Goal: Obtain resource: Obtain resource

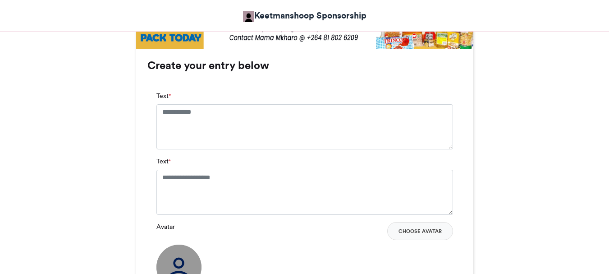
scroll to position [586, 0]
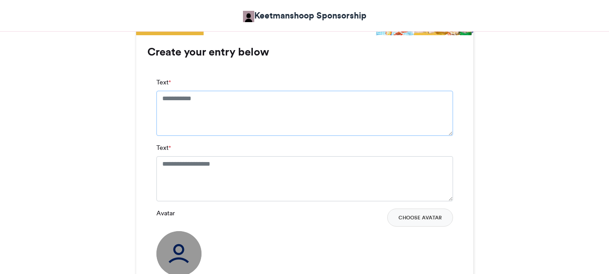
click at [162, 98] on textarea "Text *" at bounding box center [304, 113] width 297 height 45
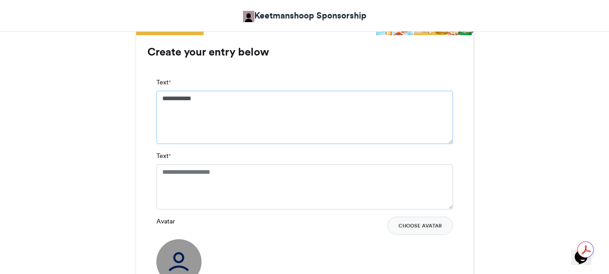
type textarea "**********"
click at [162, 171] on textarea "Text *" at bounding box center [304, 186] width 297 height 45
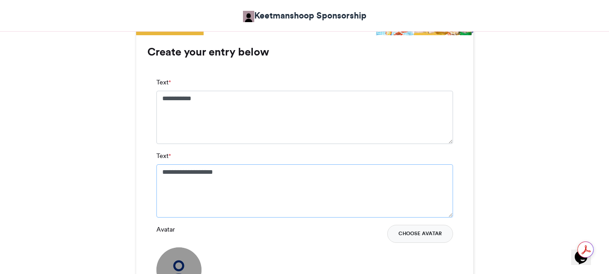
type textarea "**********"
click at [431, 234] on button "Choose Avatar" at bounding box center [420, 234] width 66 height 18
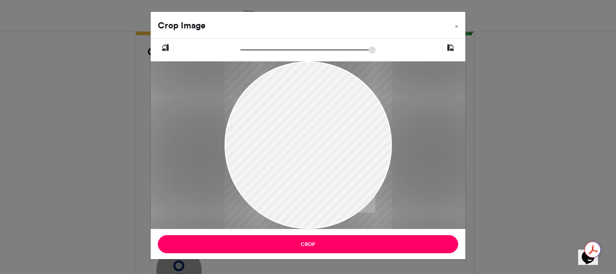
drag, startPoint x: 301, startPoint y: 192, endPoint x: 298, endPoint y: 188, distance: 4.9
click at [298, 189] on div at bounding box center [308, 144] width 167 height 170
click at [298, 188] on div at bounding box center [308, 144] width 167 height 170
drag, startPoint x: 298, startPoint y: 188, endPoint x: 297, endPoint y: 100, distance: 87.9
click at [297, 100] on div at bounding box center [308, 144] width 167 height 170
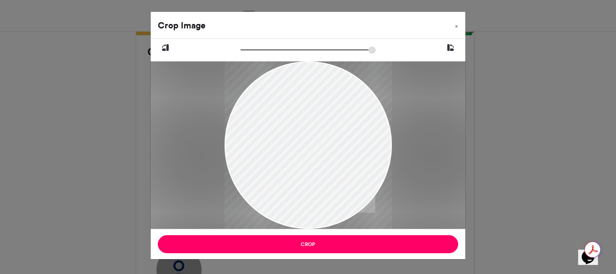
click at [315, 121] on div at bounding box center [308, 144] width 167 height 170
type input "******"
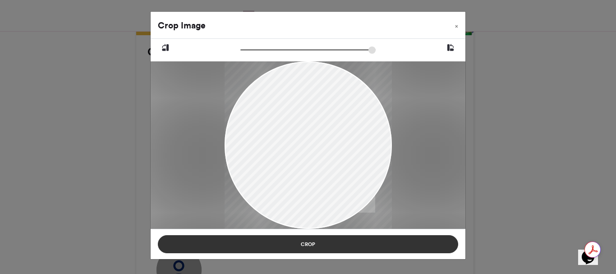
click at [302, 243] on button "Crop" at bounding box center [308, 244] width 300 height 18
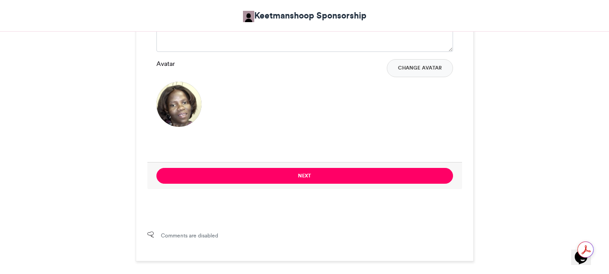
scroll to position [766, 0]
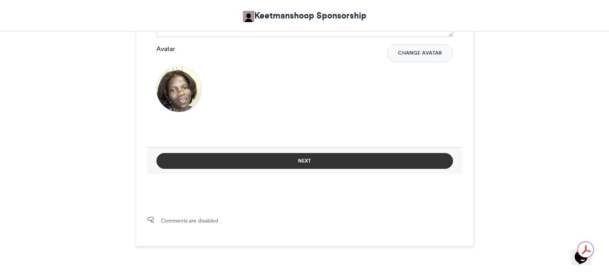
click at [305, 160] on button "Next" at bounding box center [304, 161] width 297 height 16
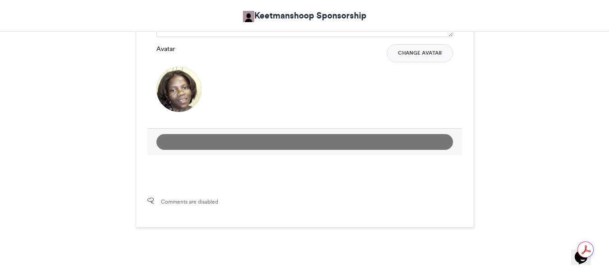
scroll to position [493, 0]
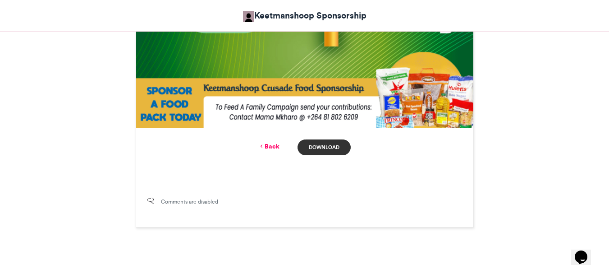
click at [318, 146] on link "Download" at bounding box center [324, 147] width 53 height 16
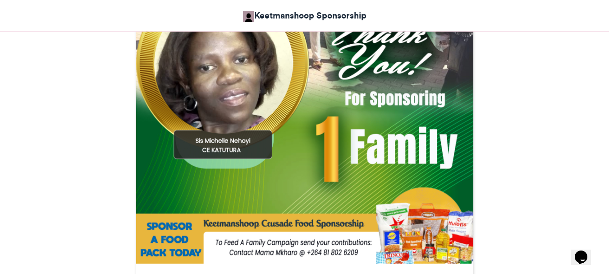
click at [360, 50] on img at bounding box center [304, 94] width 337 height 337
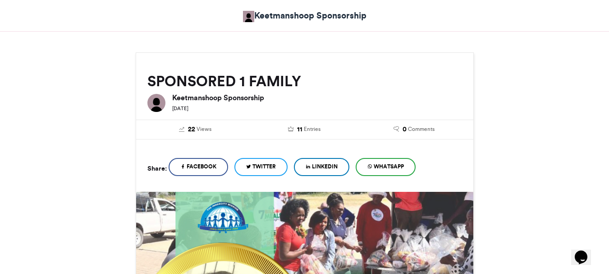
scroll to position [87, 0]
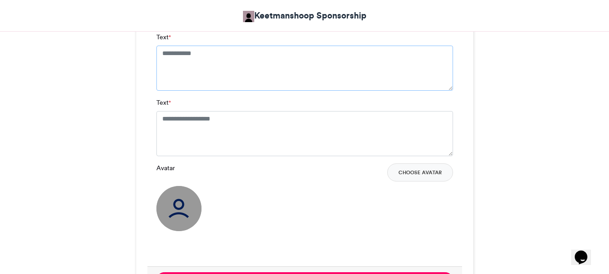
click at [161, 52] on textarea "Text *" at bounding box center [304, 68] width 297 height 45
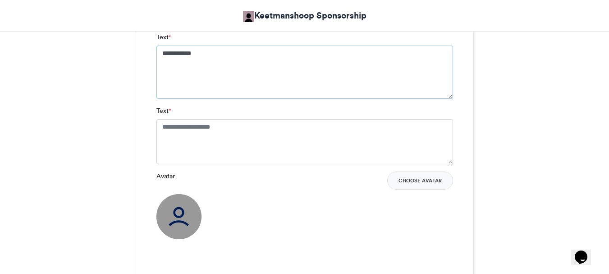
type textarea "**********"
click at [161, 123] on textarea "Text *" at bounding box center [304, 141] width 297 height 45
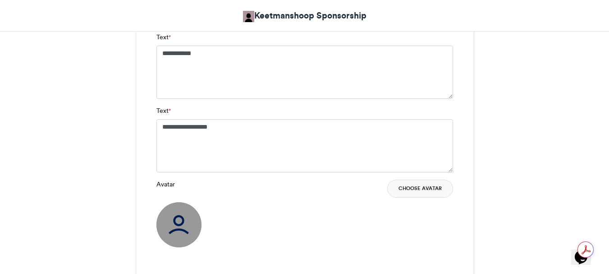
click at [423, 185] on button "Choose Avatar" at bounding box center [420, 188] width 66 height 18
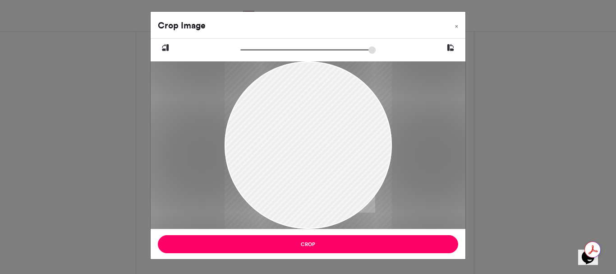
click at [284, 141] on div at bounding box center [308, 144] width 167 height 251
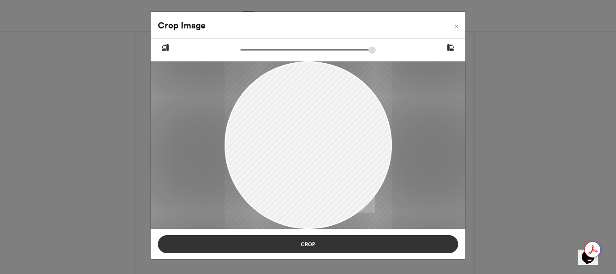
click at [306, 244] on button "Crop" at bounding box center [308, 244] width 300 height 18
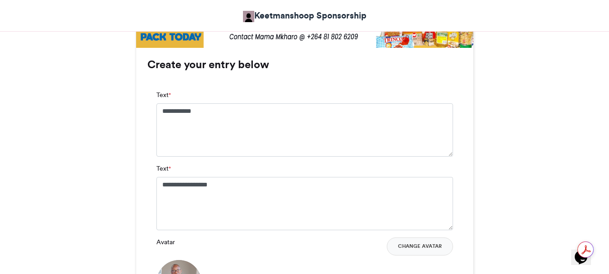
scroll to position [586, 0]
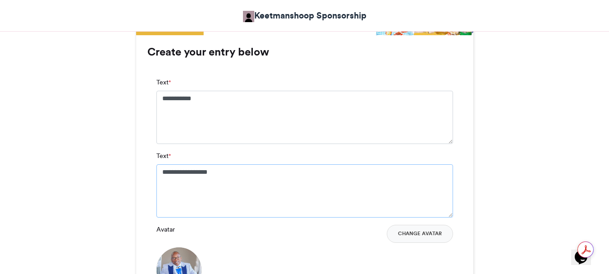
click at [220, 170] on textarea "**********" at bounding box center [304, 190] width 297 height 53
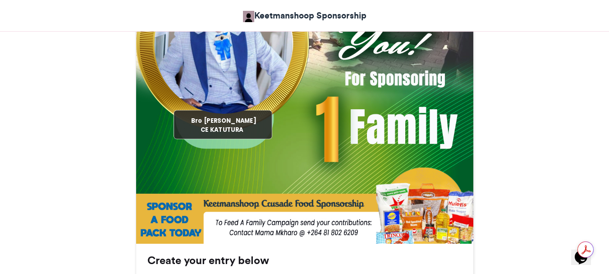
scroll to position [361, 0]
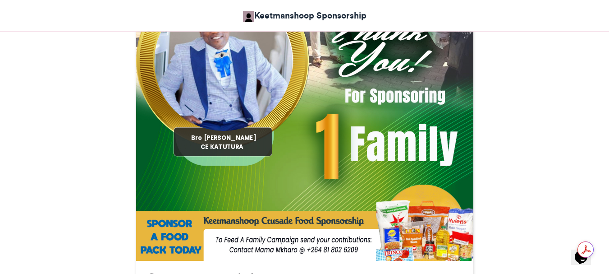
type textarea "**********"
click at [406, 206] on img at bounding box center [304, 91] width 337 height 337
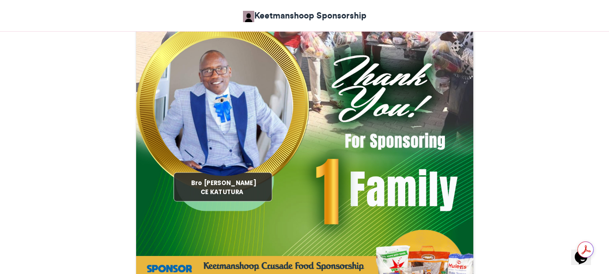
click at [318, 206] on img at bounding box center [304, 136] width 337 height 337
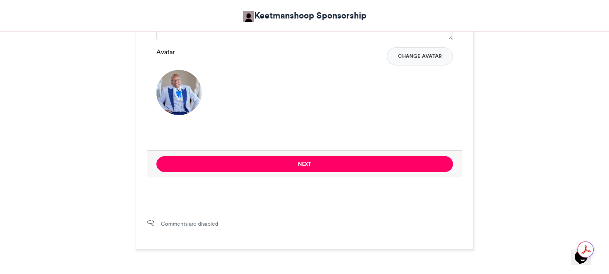
scroll to position [766, 0]
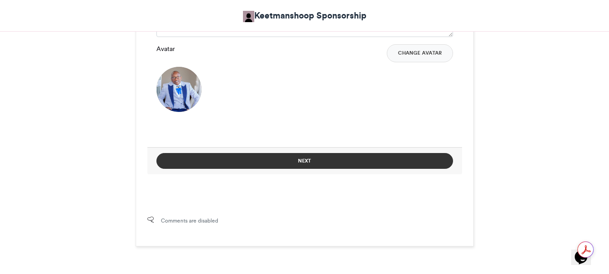
click at [305, 158] on button "Next" at bounding box center [304, 161] width 297 height 16
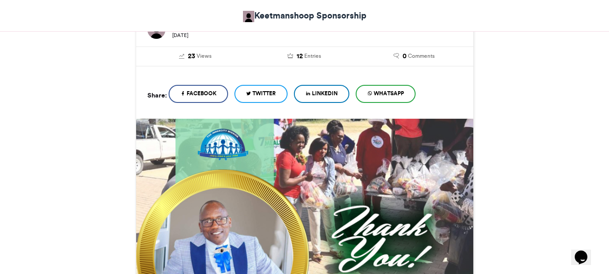
scroll to position [493, 0]
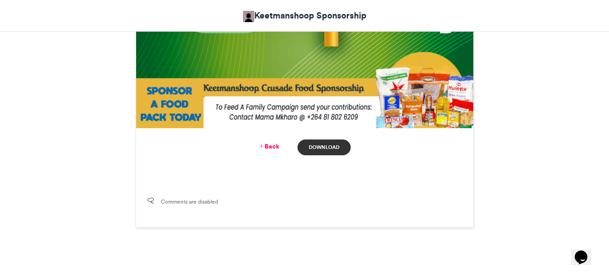
click at [324, 144] on link "Download" at bounding box center [324, 147] width 53 height 16
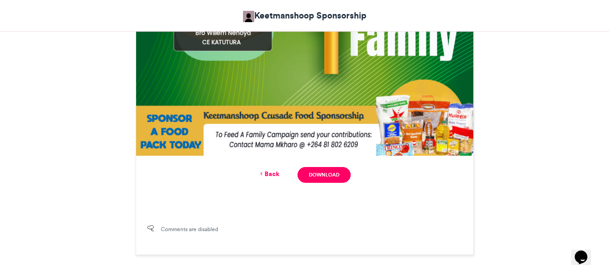
scroll to position [403, 0]
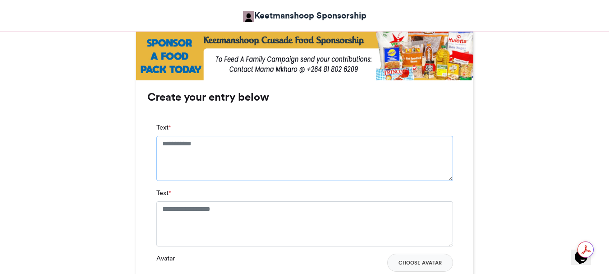
click at [161, 145] on textarea "Text *" at bounding box center [304, 158] width 297 height 45
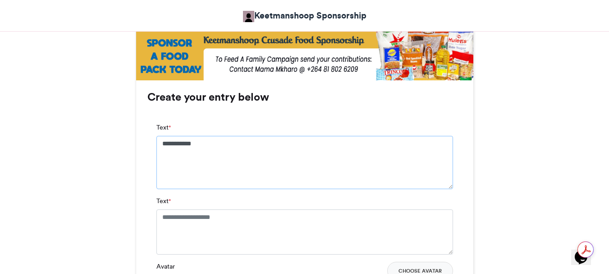
type textarea "**********"
click at [161, 213] on textarea "Text *" at bounding box center [304, 231] width 297 height 45
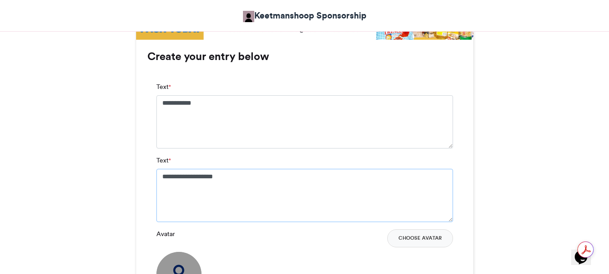
scroll to position [631, 0]
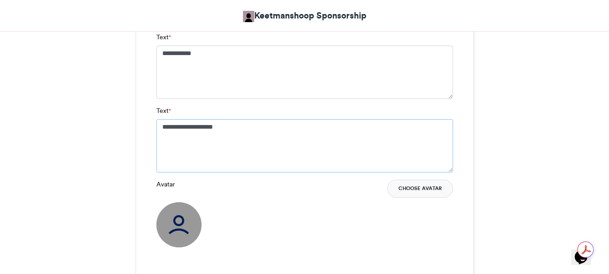
type textarea "**********"
click at [416, 188] on button "Choose Avatar" at bounding box center [420, 188] width 66 height 18
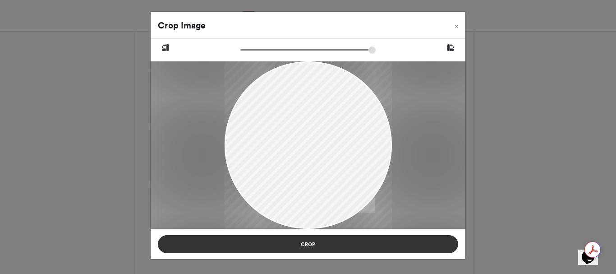
click at [305, 243] on button "Crop" at bounding box center [308, 244] width 300 height 18
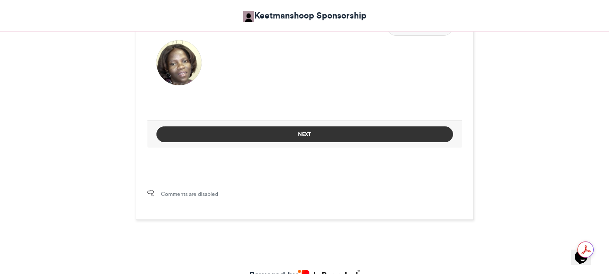
scroll to position [811, 0]
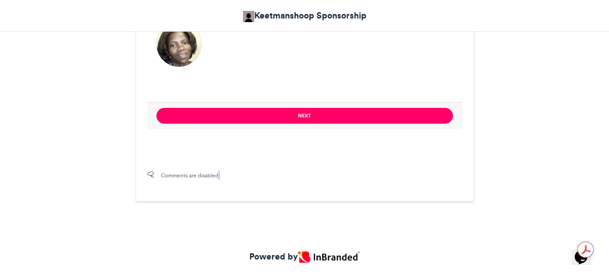
drag, startPoint x: 336, startPoint y: 205, endPoint x: 296, endPoint y: 159, distance: 61.0
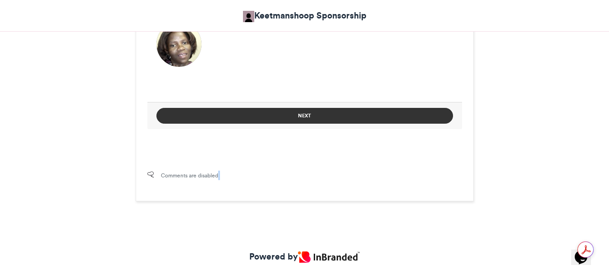
click at [308, 112] on button "Next" at bounding box center [304, 116] width 297 height 16
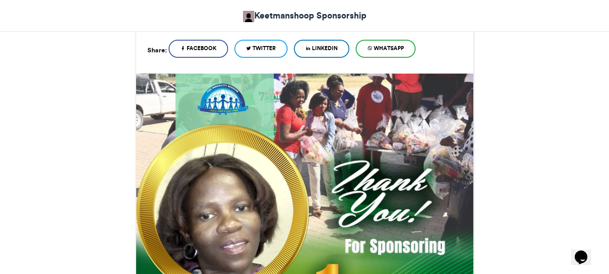
scroll to position [538, 0]
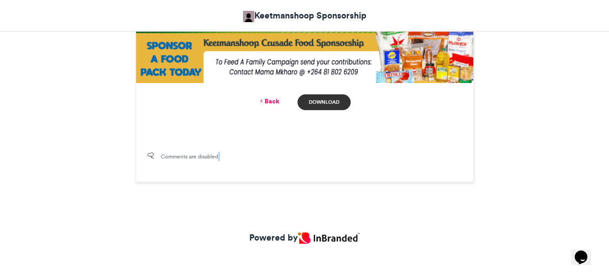
click at [312, 99] on link "Download" at bounding box center [324, 102] width 53 height 16
